Goal: Information Seeking & Learning: Learn about a topic

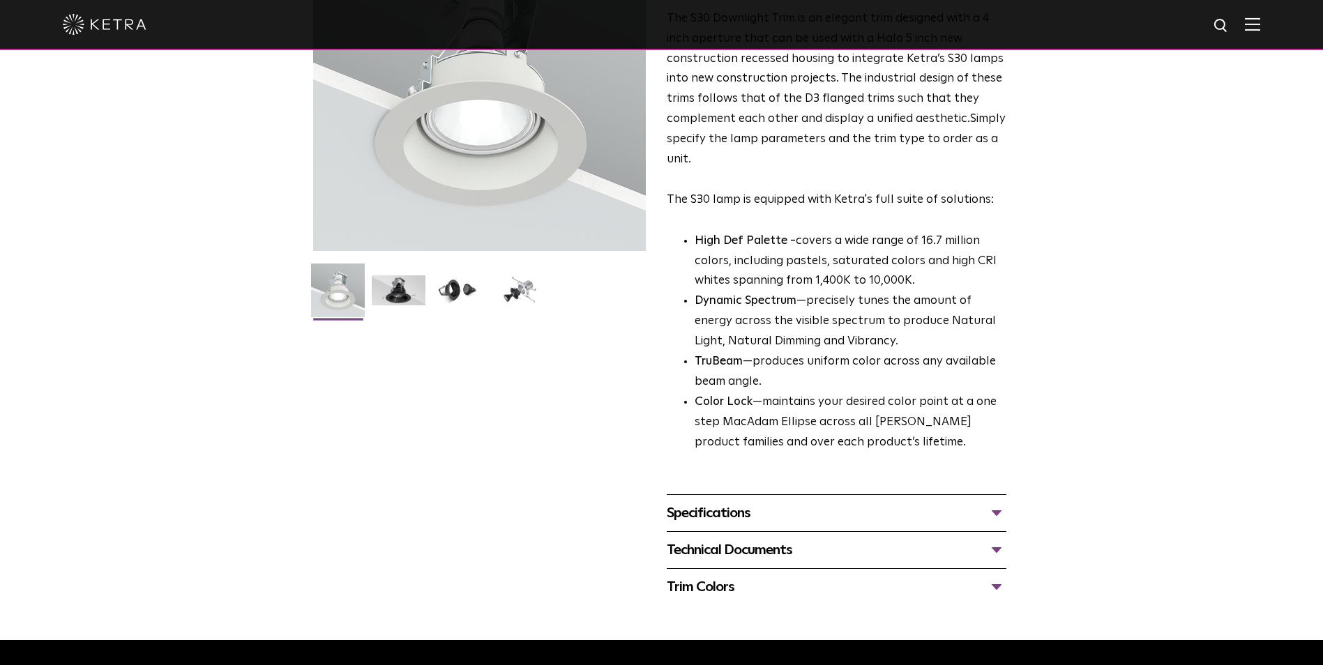
scroll to position [214, 0]
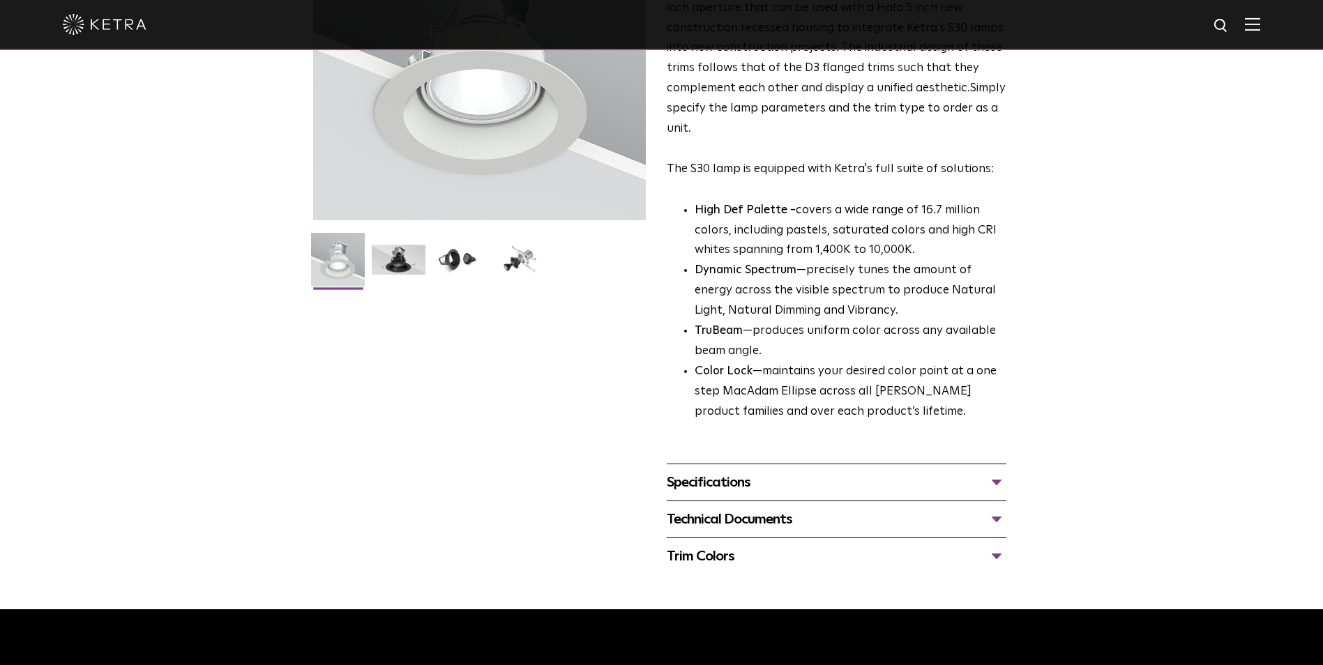
click at [739, 496] on div "Specifications LUMEN OUTPUTS 800 Beam Angles 15, 25, 40, 60, 90 CONTROL Lutron …" at bounding box center [837, 482] width 340 height 37
click at [739, 482] on div "Specifications" at bounding box center [837, 483] width 340 height 22
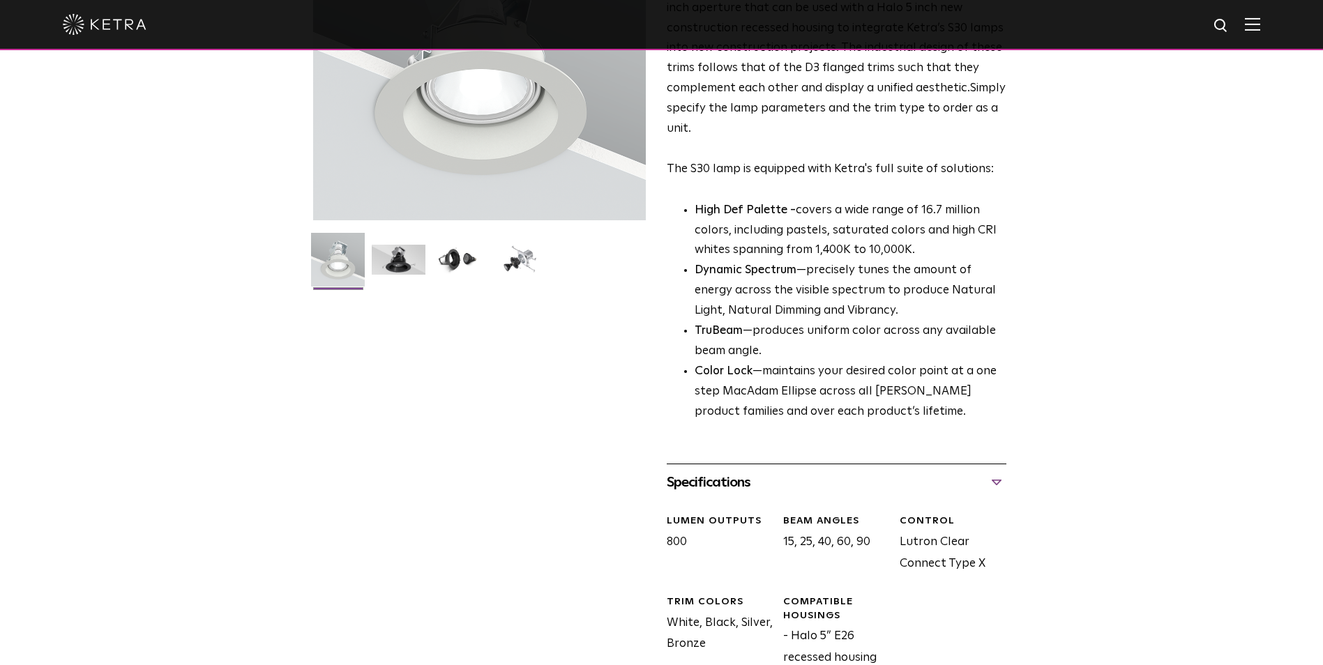
click at [735, 481] on div "Specifications" at bounding box center [837, 483] width 340 height 22
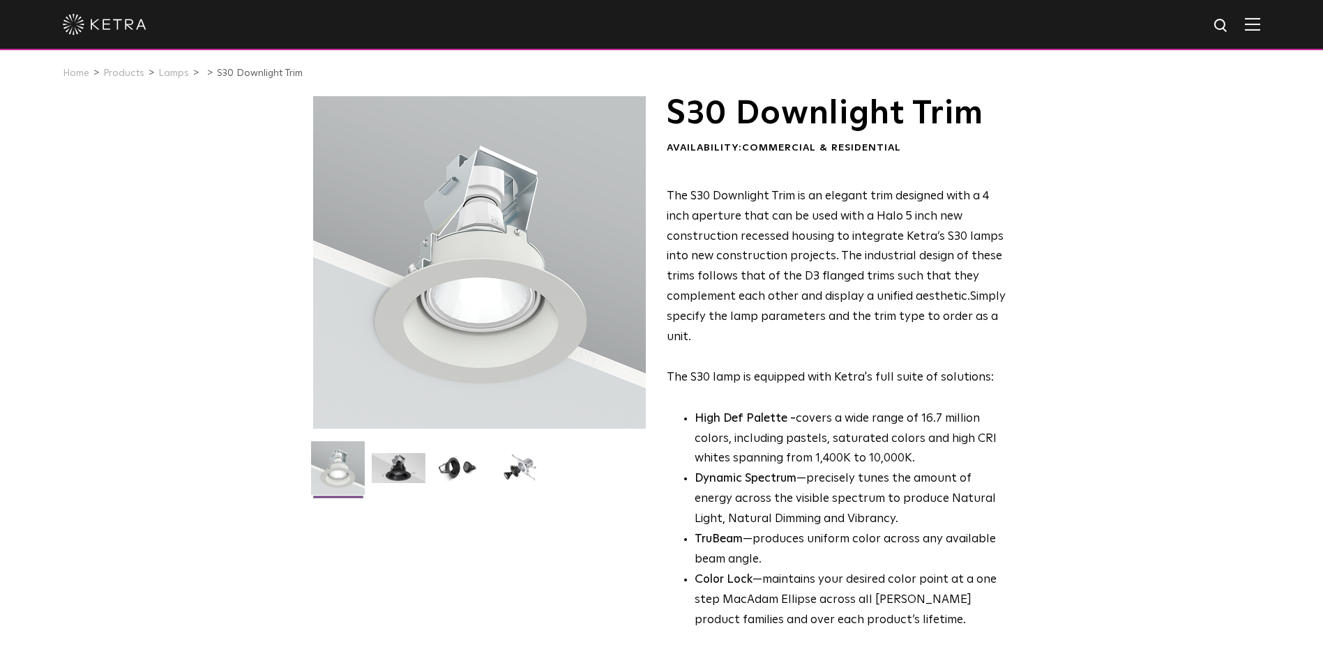
scroll to position [0, 0]
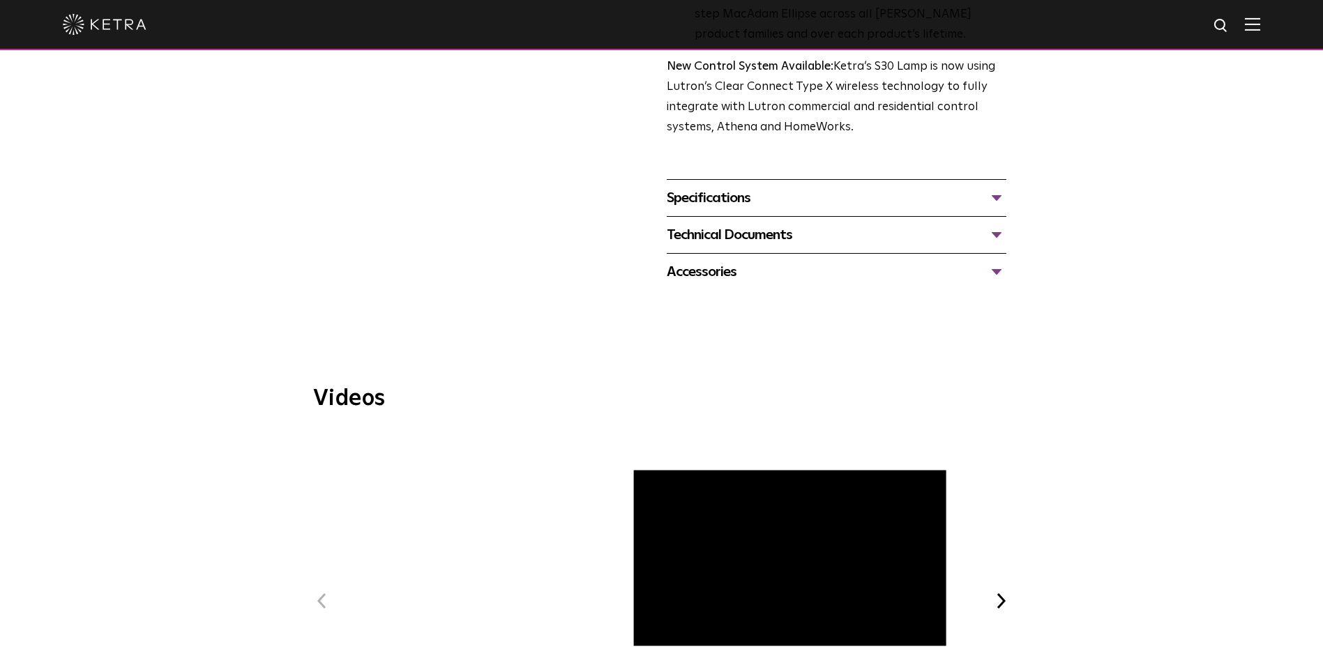
scroll to position [558, 0]
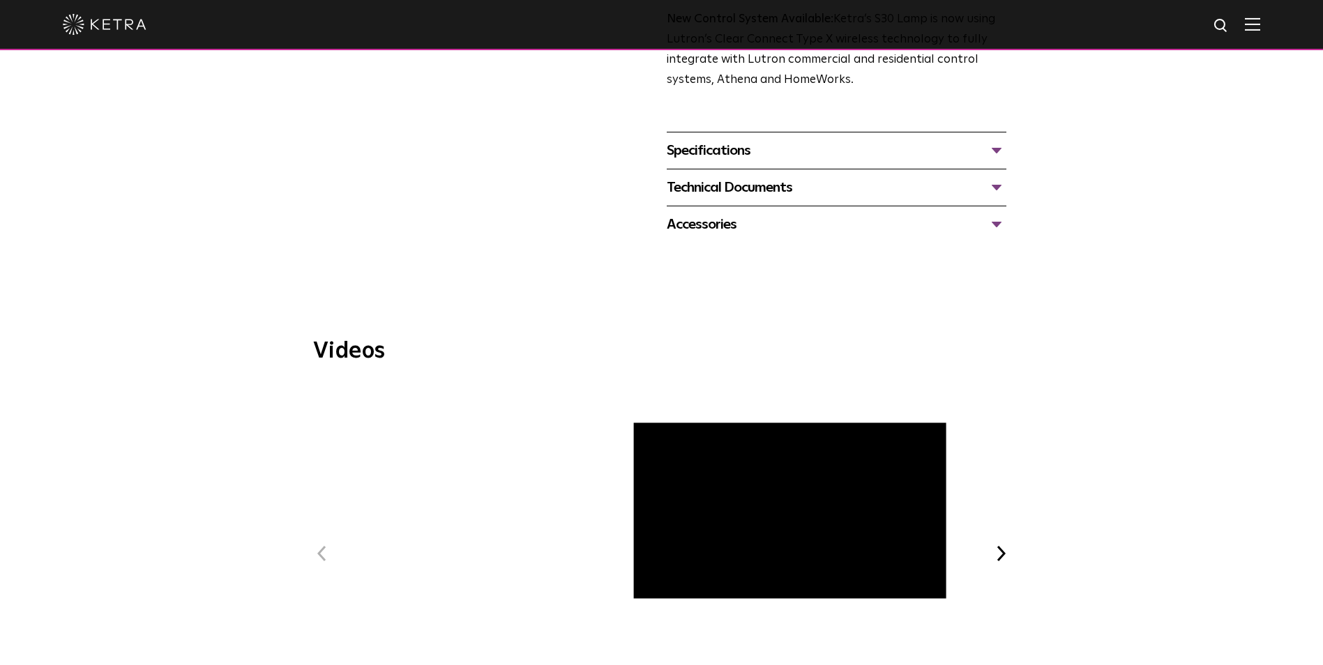
click at [807, 222] on div "Accessories" at bounding box center [837, 224] width 340 height 22
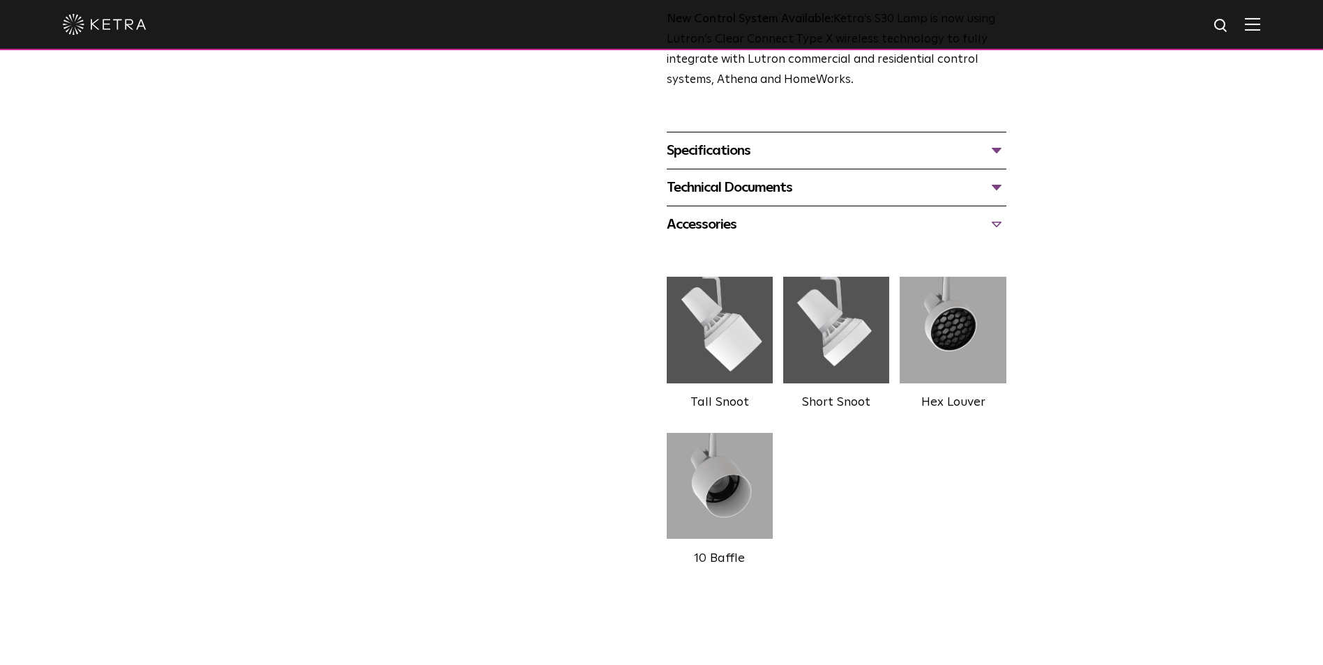
click at [736, 354] on img at bounding box center [720, 330] width 106 height 119
click at [958, 316] on img at bounding box center [953, 330] width 106 height 119
click at [707, 518] on img at bounding box center [720, 486] width 106 height 119
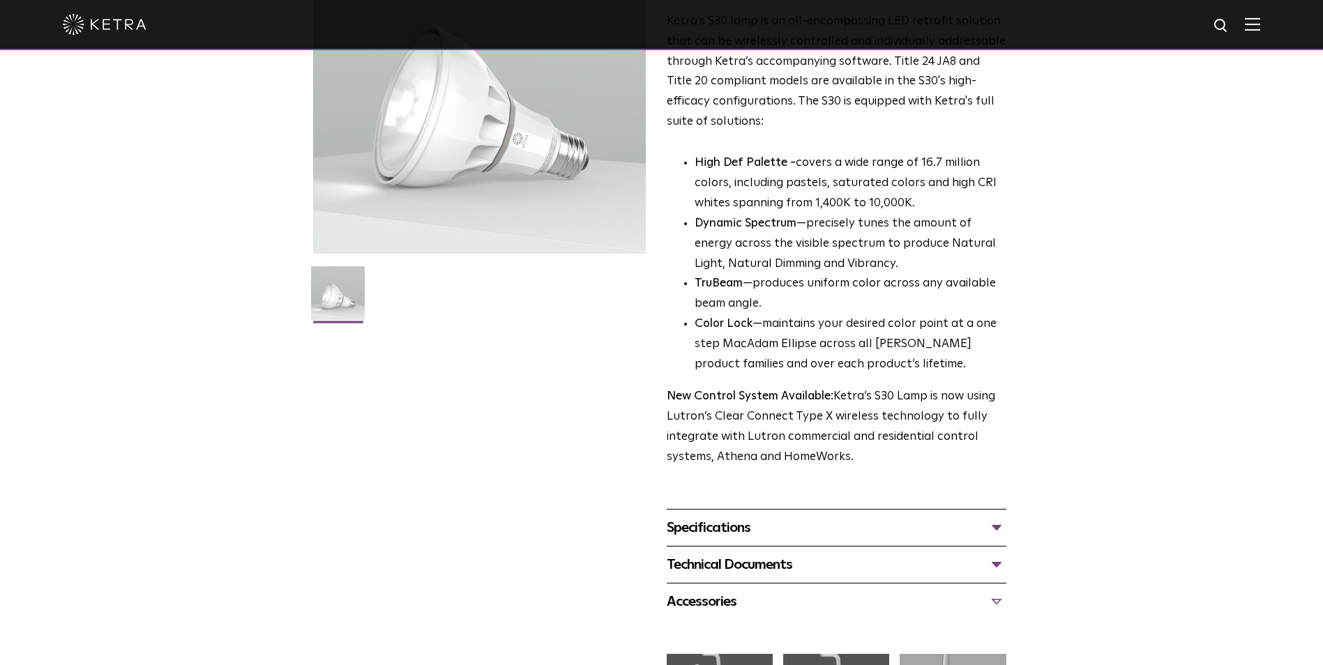
scroll to position [209, 0]
